Goal: Find specific page/section: Find specific page/section

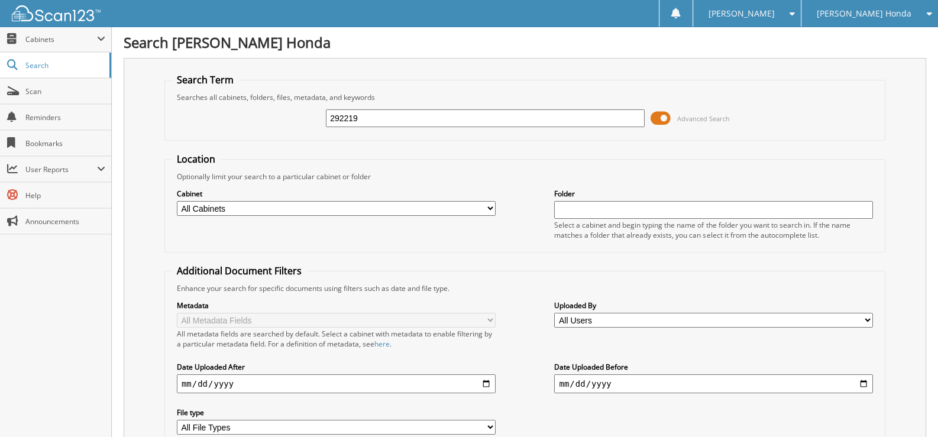
drag, startPoint x: 384, startPoint y: 120, endPoint x: 330, endPoint y: 115, distance: 54.6
click at [330, 115] on input "292219" at bounding box center [485, 118] width 319 height 18
type input "798340w"
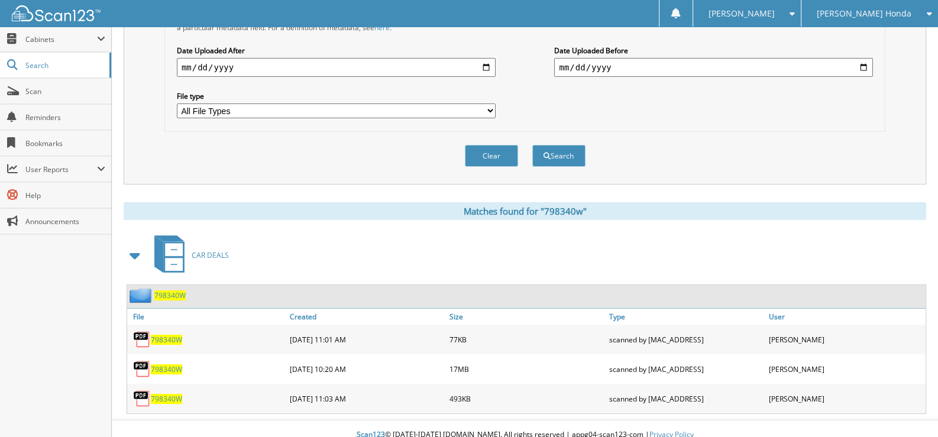
click at [169, 365] on span "798340W" at bounding box center [166, 370] width 31 height 10
click at [156, 394] on span "798340W" at bounding box center [166, 399] width 31 height 10
click at [157, 328] on div "798340W" at bounding box center [207, 340] width 160 height 24
click at [170, 335] on span "798340W" at bounding box center [166, 340] width 31 height 10
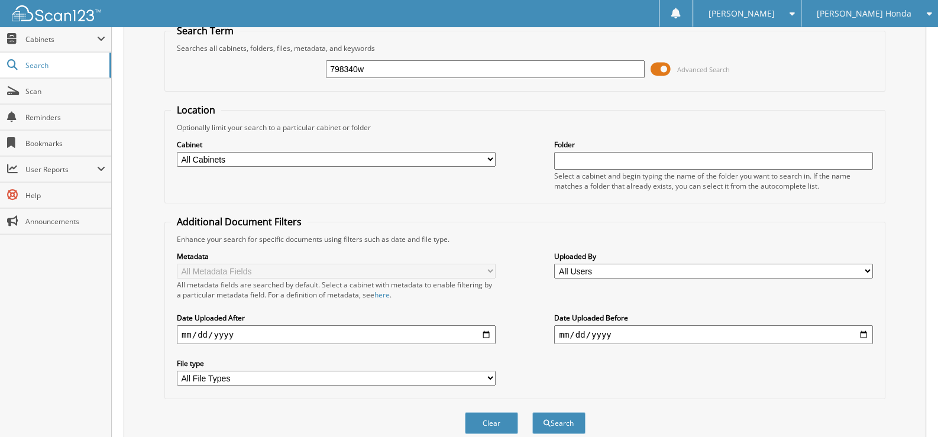
scroll to position [0, 0]
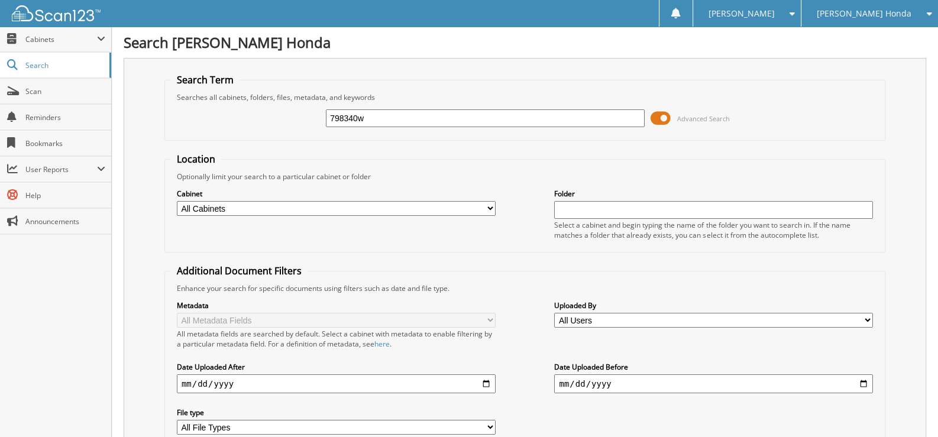
drag, startPoint x: 388, startPoint y: 114, endPoint x: 322, endPoint y: 125, distance: 66.7
click at [322, 125] on div "798340w Advanced Search" at bounding box center [525, 118] width 708 height 32
type input "354097b"
